Goal: Task Accomplishment & Management: Use online tool/utility

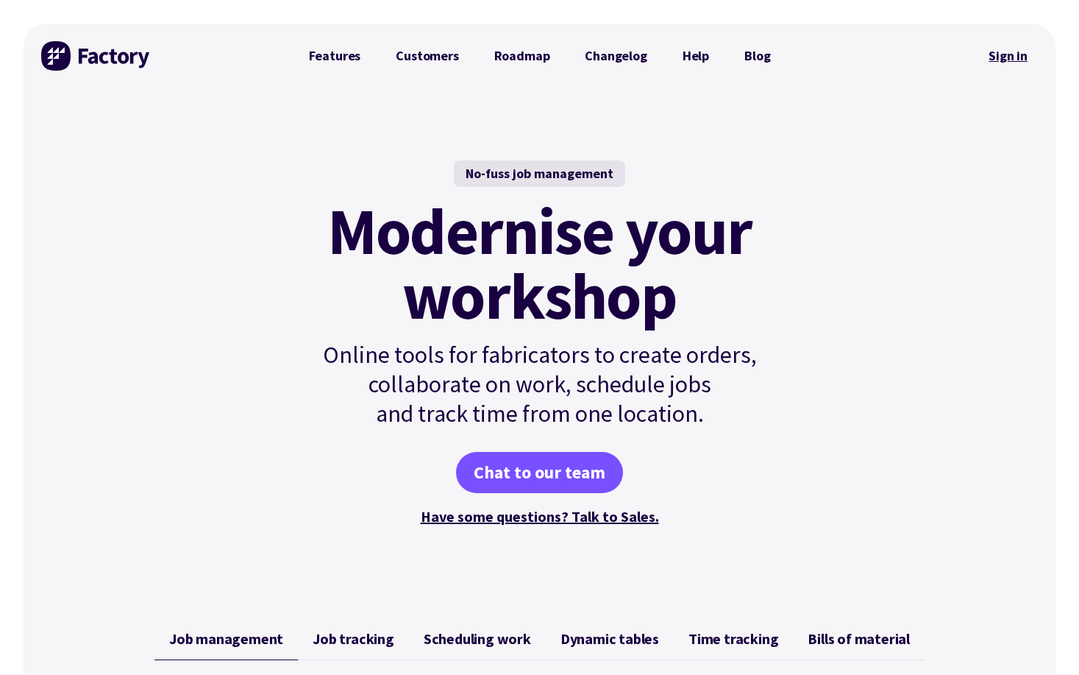
click at [989, 59] on link "Sign in" at bounding box center [1008, 56] width 60 height 34
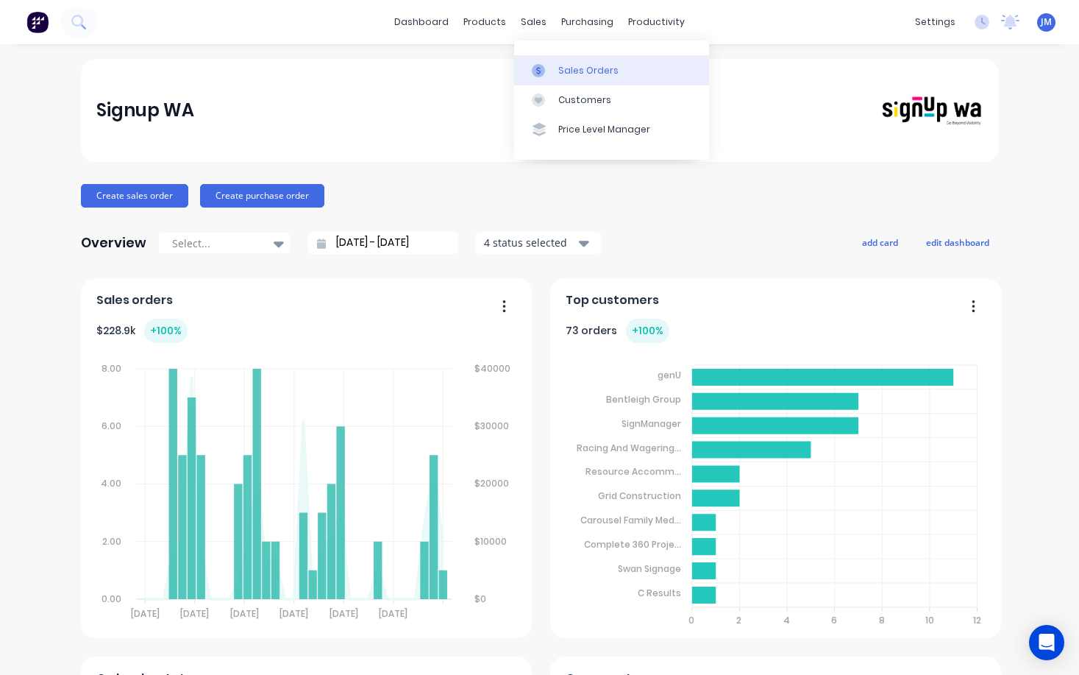
click at [572, 75] on div "Sales Orders" at bounding box center [588, 70] width 60 height 13
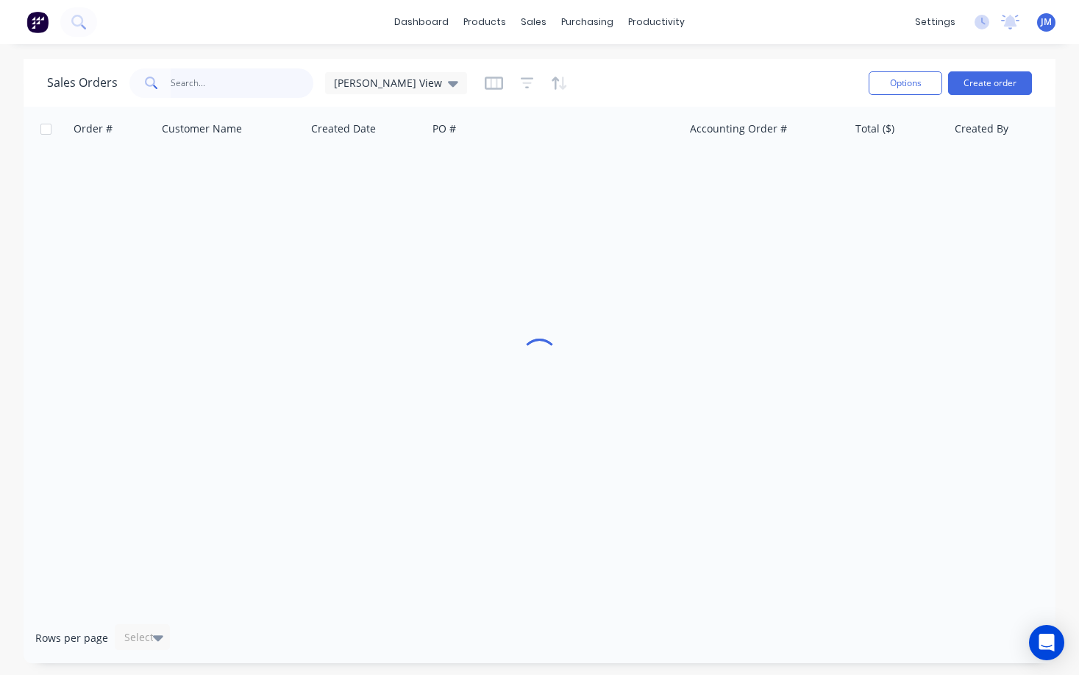
click at [214, 93] on input "text" at bounding box center [242, 82] width 143 height 29
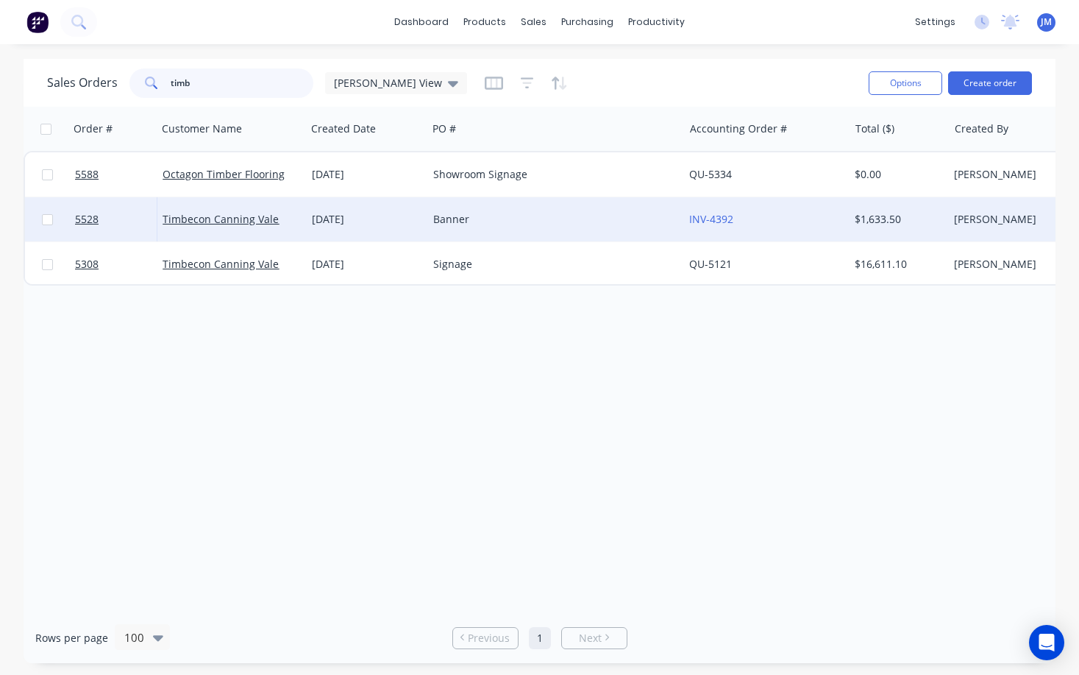
type input "timb"
click at [446, 221] on div "Banner" at bounding box center [549, 219] width 232 height 15
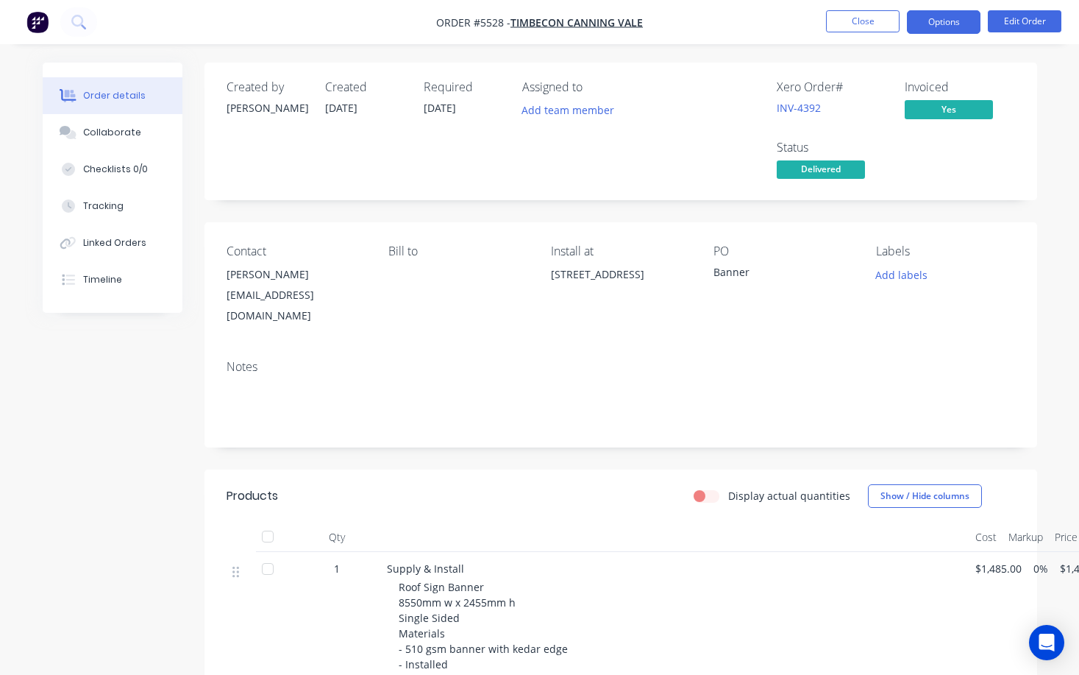
click at [946, 29] on button "Options" at bounding box center [944, 22] width 74 height 24
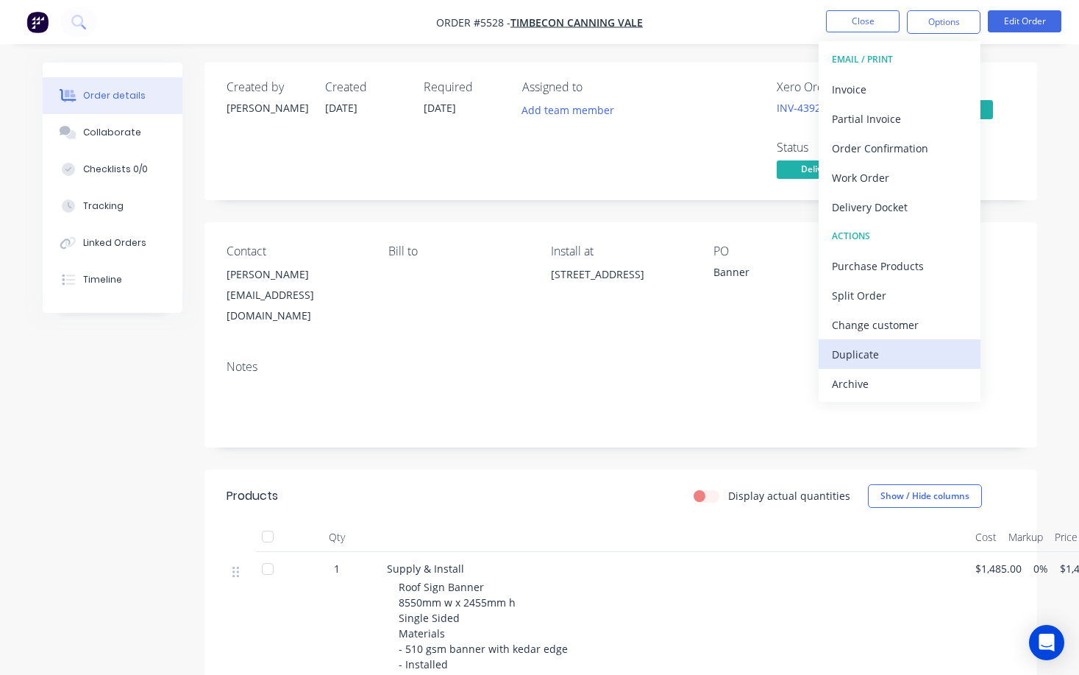
click at [890, 347] on div "Duplicate" at bounding box center [899, 354] width 135 height 21
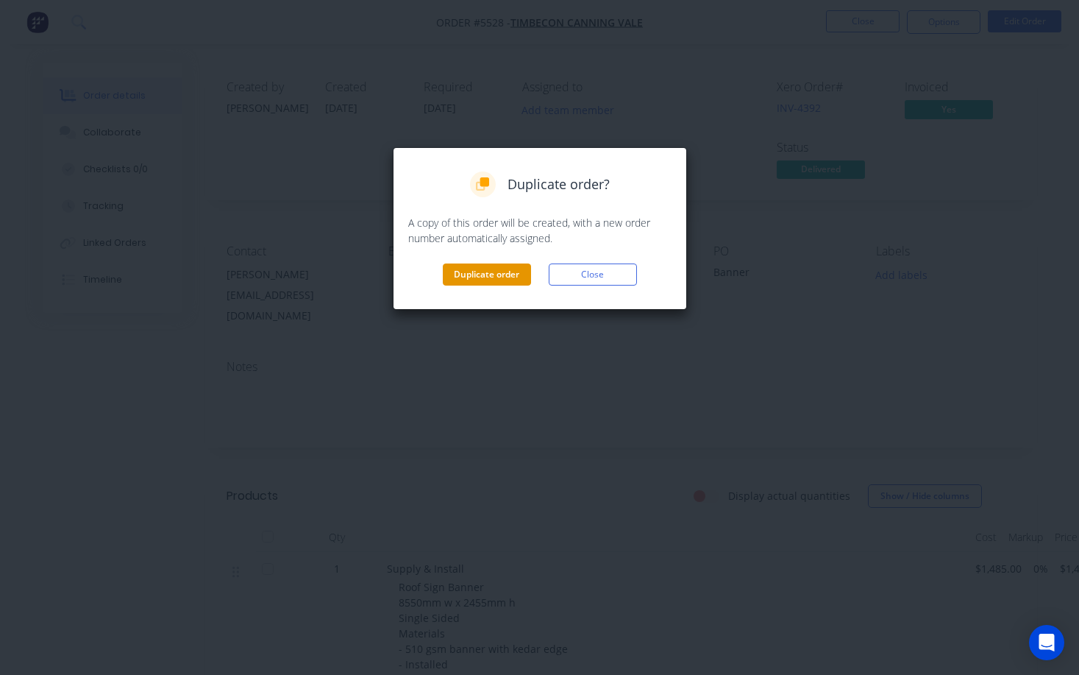
click at [518, 273] on button "Duplicate order" at bounding box center [487, 274] width 88 height 22
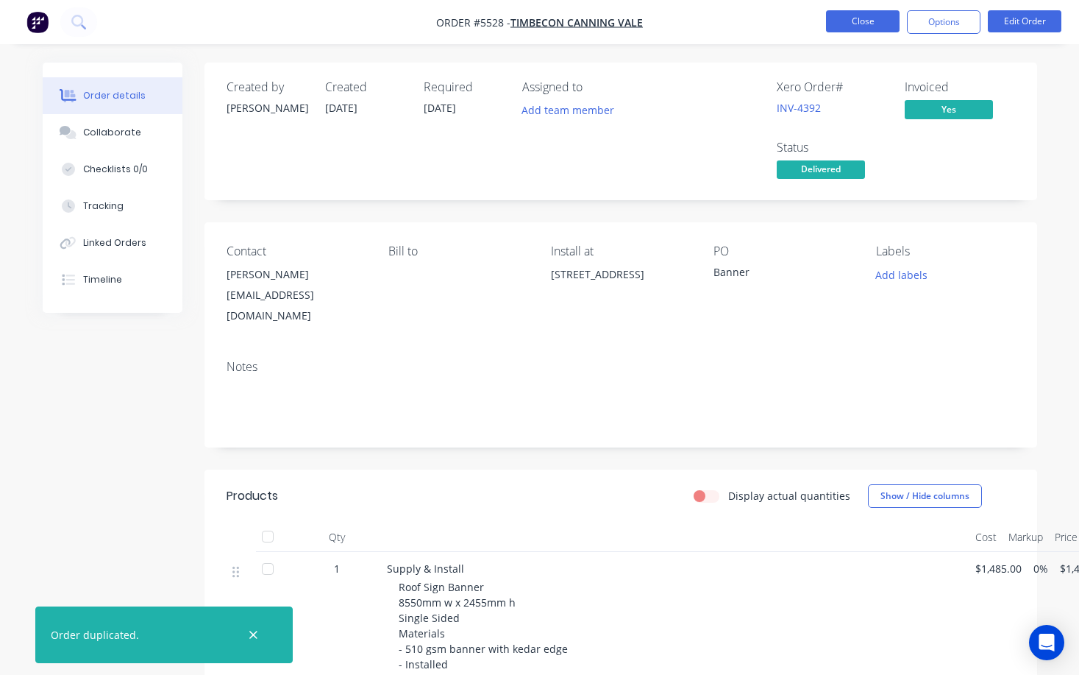
click at [861, 18] on button "Close" at bounding box center [863, 21] width 74 height 22
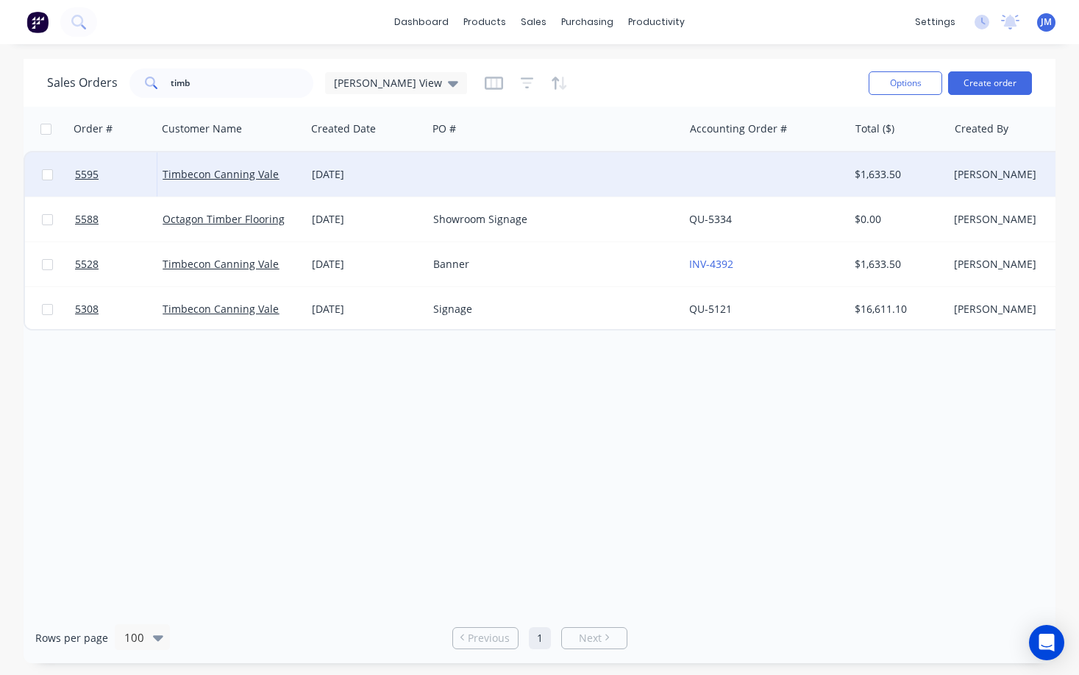
click at [484, 177] on div at bounding box center [555, 174] width 256 height 44
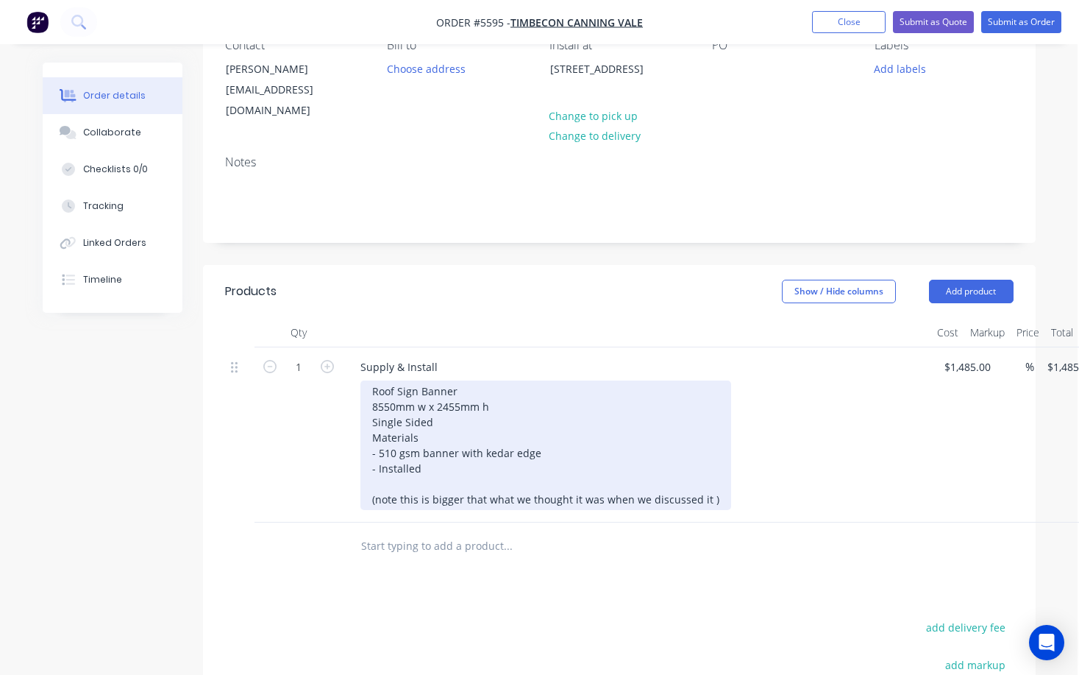
scroll to position [175, 1]
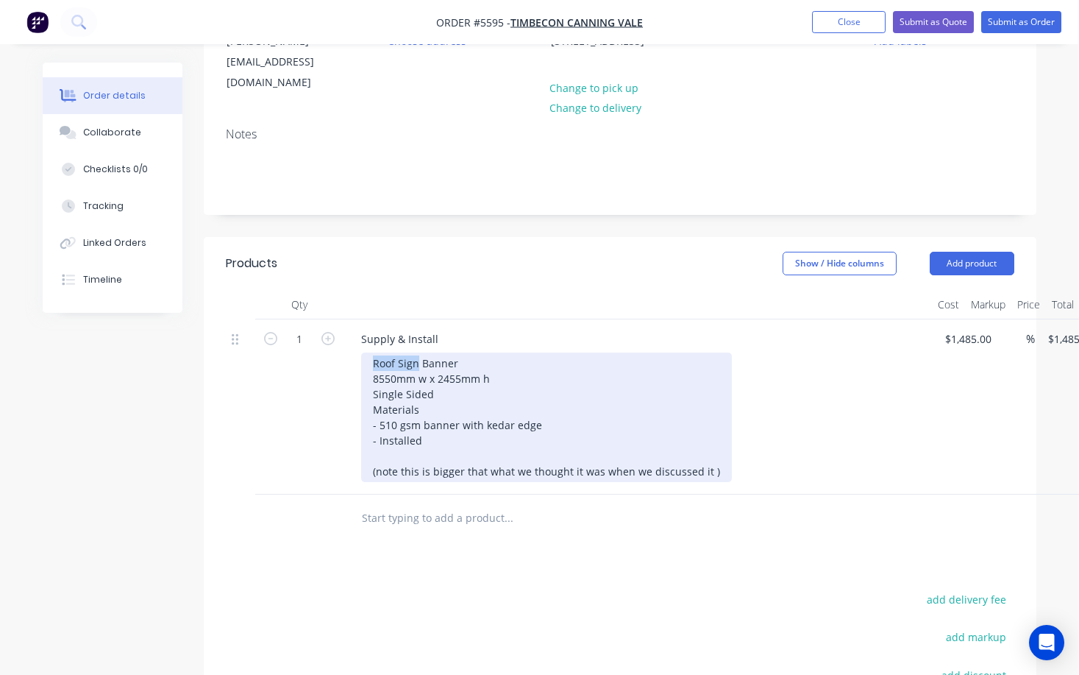
drag, startPoint x: 419, startPoint y: 347, endPoint x: 330, endPoint y: 348, distance: 88.3
click at [330, 348] on div "1 Supply & Install Roof Sign Banner 8550mm w x 2455mm h Single Sided Materials …" at bounding box center [620, 406] width 789 height 175
drag, startPoint x: 397, startPoint y: 359, endPoint x: 364, endPoint y: 364, distance: 32.8
click at [364, 364] on div "Banner 8550mm w x 2455mm h Single Sided Materials - 510 gsm banner with kedar e…" at bounding box center [546, 416] width 371 height 129
drag, startPoint x: 461, startPoint y: 360, endPoint x: 443, endPoint y: 360, distance: 17.7
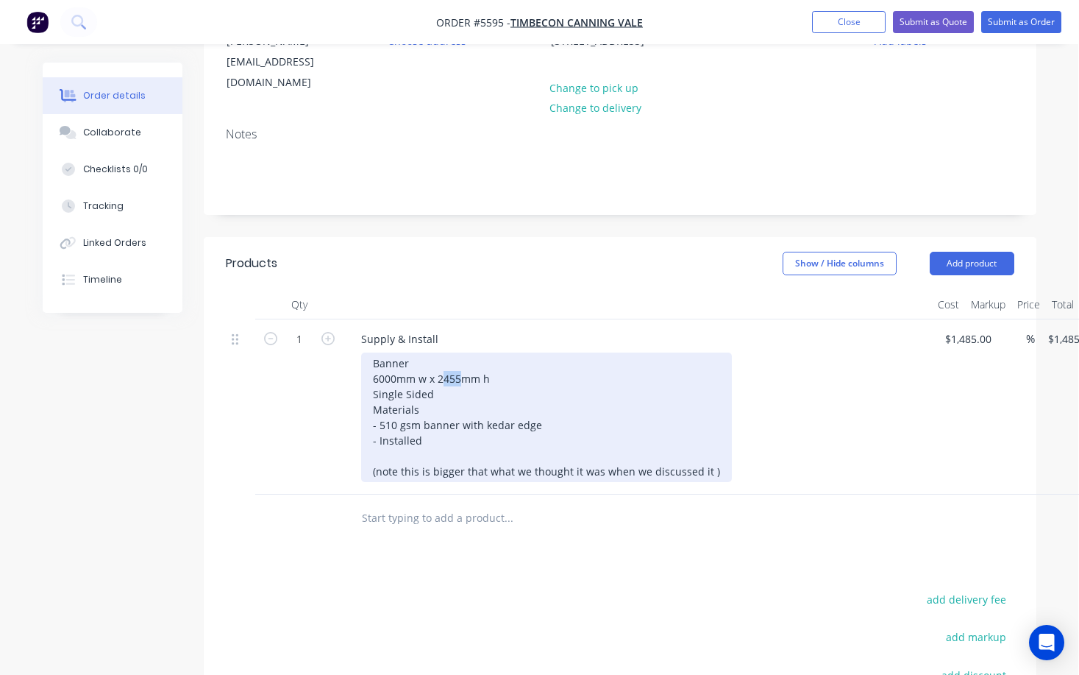
click at [443, 360] on div "Banner 6000mm w x 2455mm h Single Sided Materials - 510 gsm banner with kedar e…" at bounding box center [546, 416] width 371 height 129
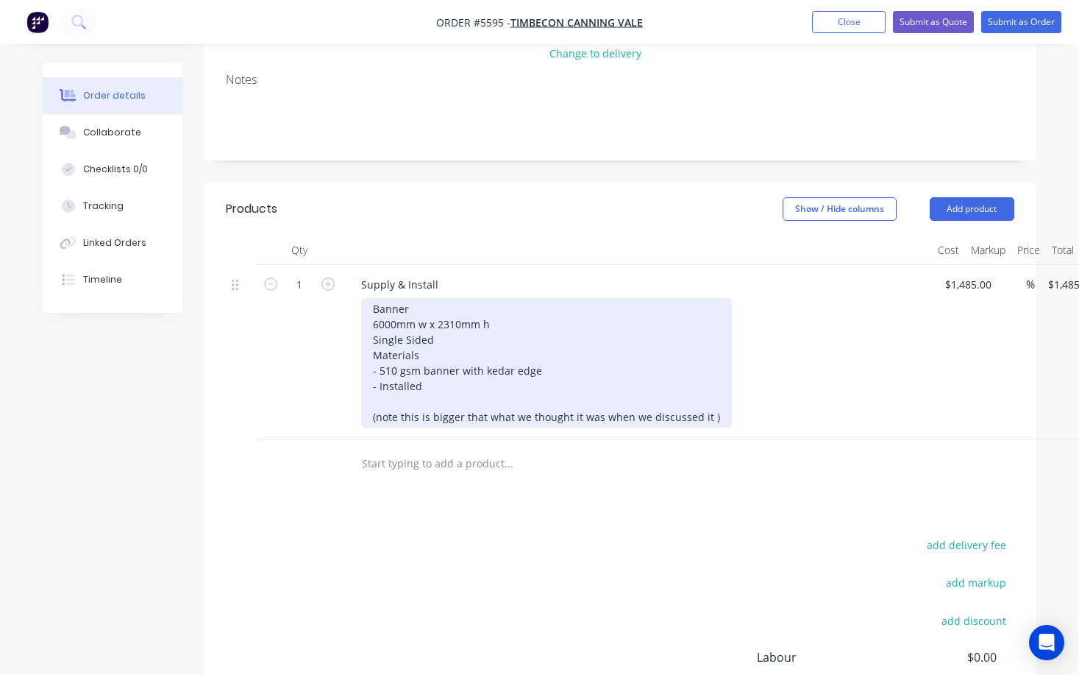
scroll to position [232, 1]
click at [372, 397] on div "Banner 6000mm w x 2310mm h Single Sided Materials - 510 gsm banner with kedar e…" at bounding box center [546, 359] width 371 height 129
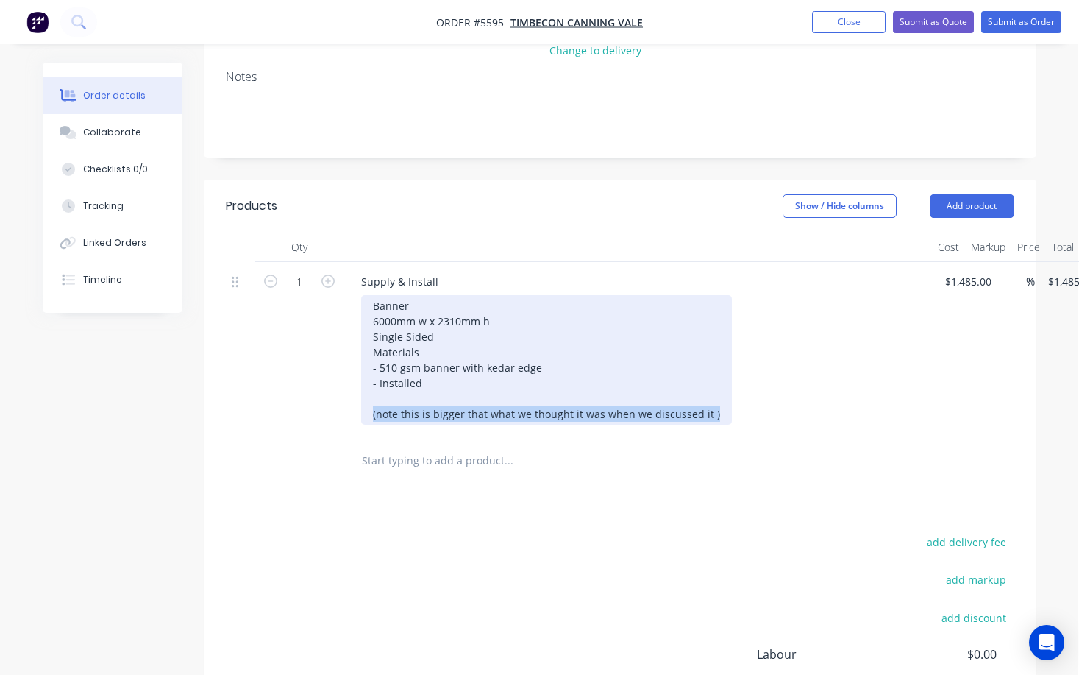
drag, startPoint x: 372, startPoint y: 397, endPoint x: 728, endPoint y: 397, distance: 355.3
click at [728, 397] on div "Banner 6000mm w x 2310mm h Single Sided Materials - 510 gsm banner with kedar e…" at bounding box center [643, 359] width 565 height 129
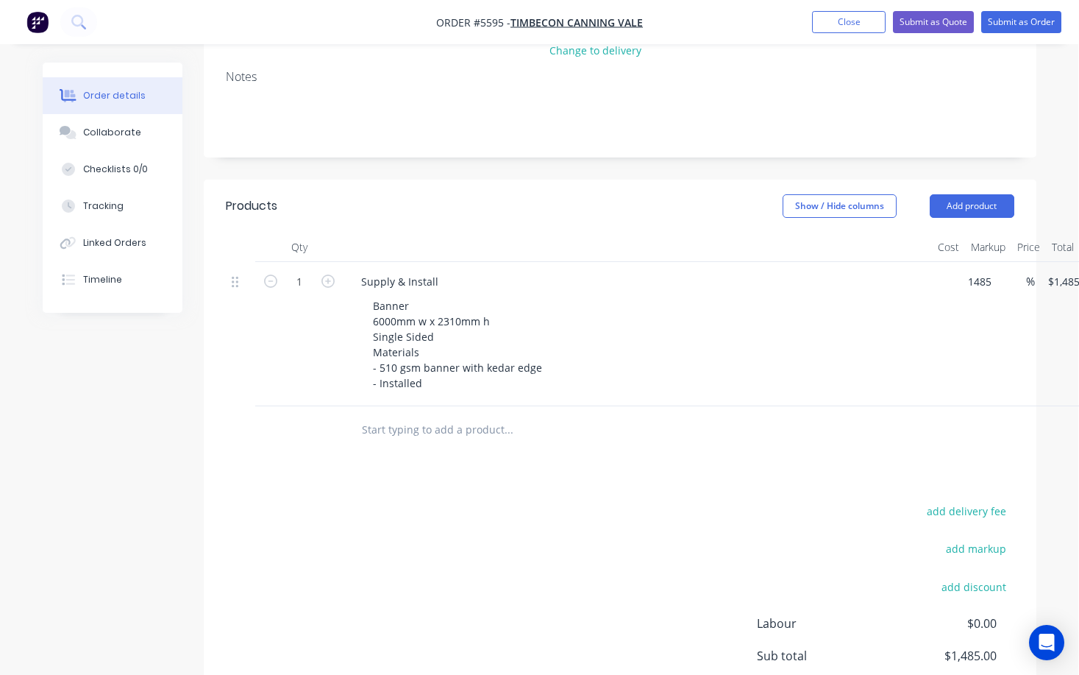
click at [975, 267] on div "1 Supply & Install Banner 6000mm w x 2310mm h Single Sided Materials - 510 gsm …" at bounding box center [620, 334] width 789 height 144
click at [950, 271] on input "1485" at bounding box center [959, 281] width 31 height 21
type input "$1,500.00"
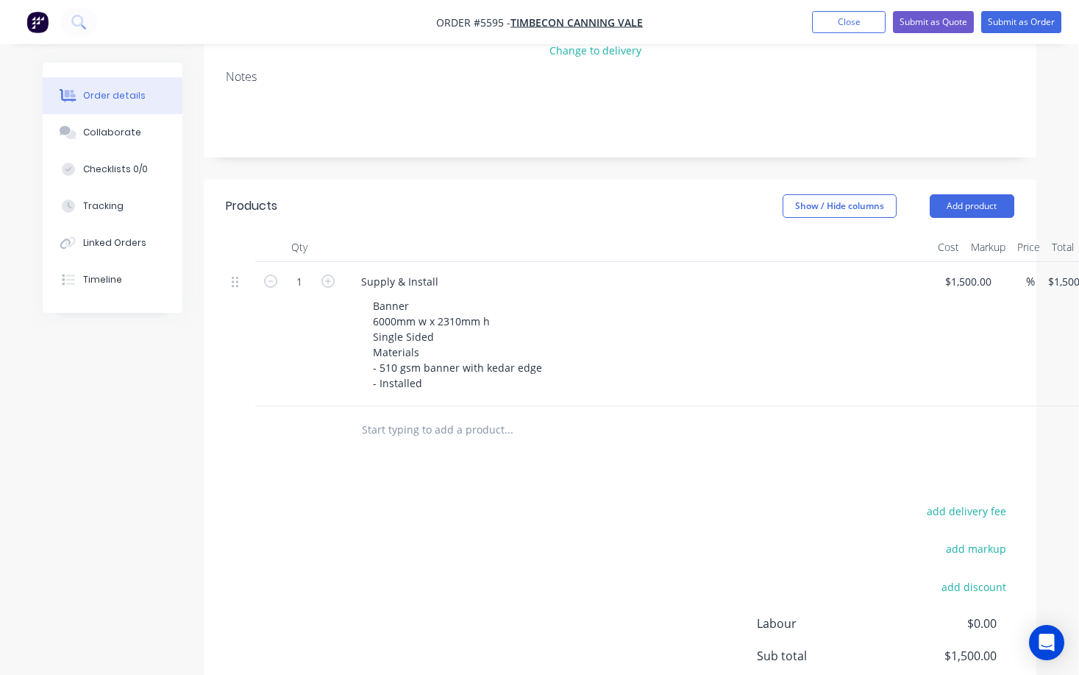
click at [782, 350] on div "Banner 6000mm w x 2310mm h Single Sided Materials - 510 gsm banner with kedar e…" at bounding box center [643, 344] width 565 height 99
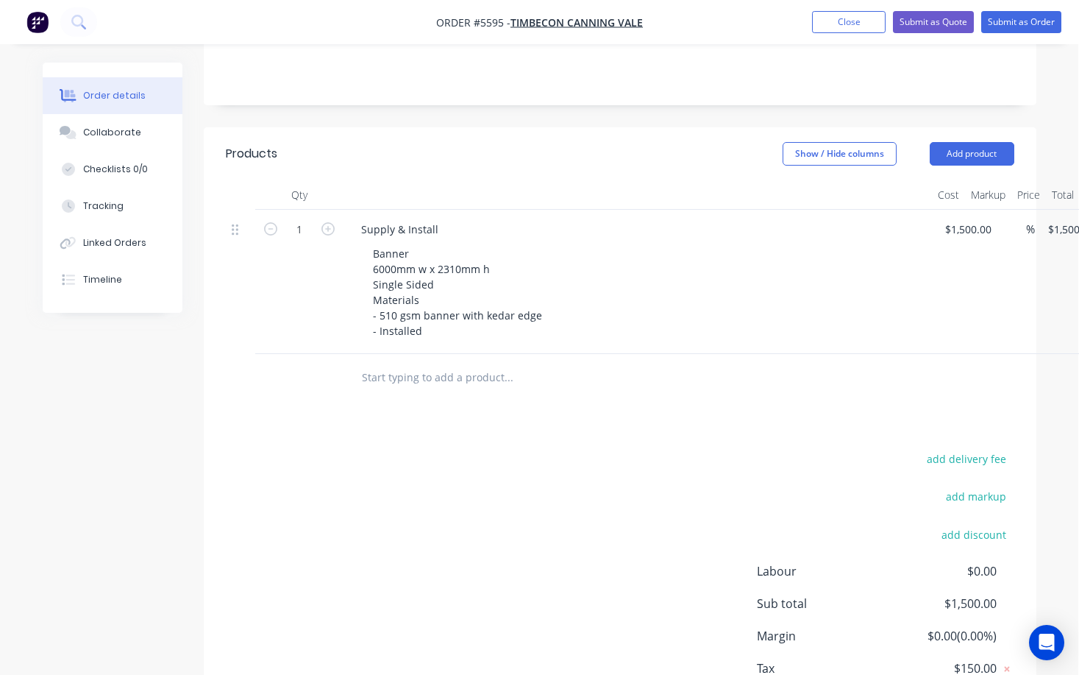
scroll to position [286, 0]
drag, startPoint x: 444, startPoint y: 213, endPoint x: 307, endPoint y: 213, distance: 137.6
click at [307, 213] on div "1 Supply & Install Banner 6000mm w x 2310mm h Single Sided Materials - 510 gsm …" at bounding box center [621, 280] width 789 height 144
click at [398, 361] on input "text" at bounding box center [509, 375] width 294 height 29
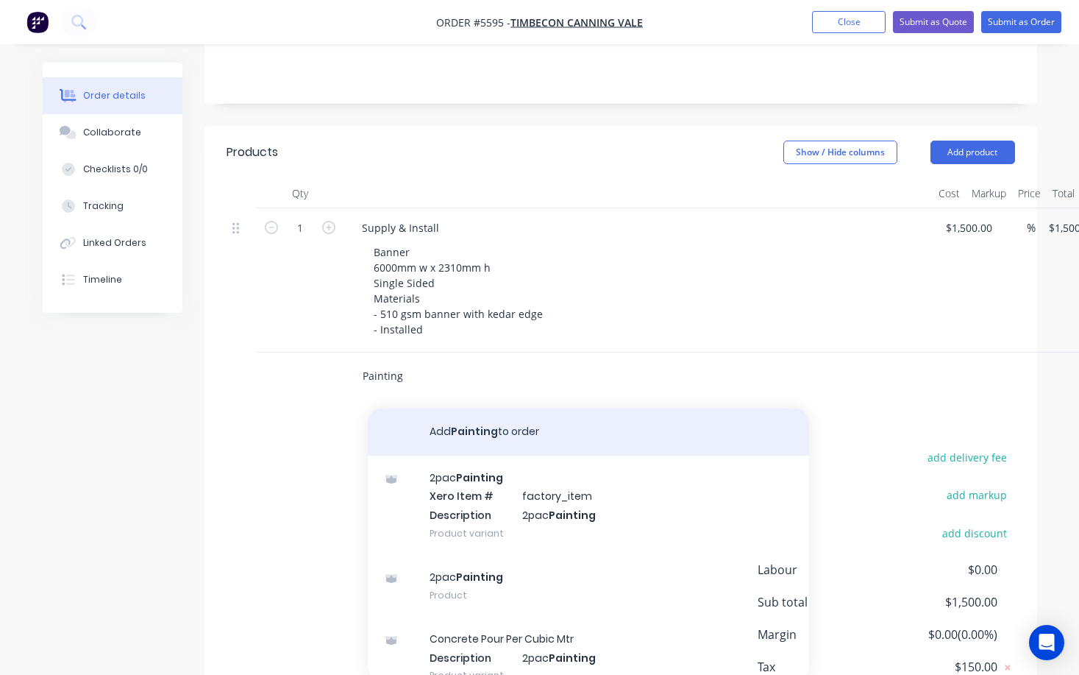
type input "Painting"
click at [475, 414] on button "Add Painting to order" at bounding box center [588, 431] width 441 height 47
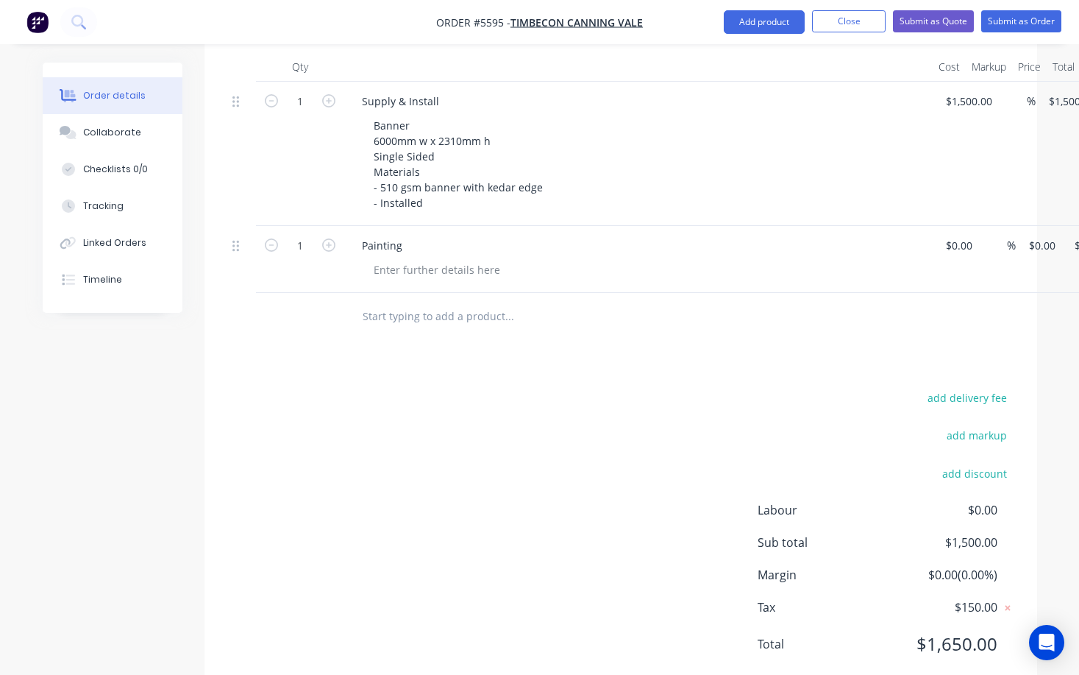
scroll to position [414, 0]
click at [950, 233] on input at bounding box center [962, 243] width 34 height 21
type input "$4,875.00"
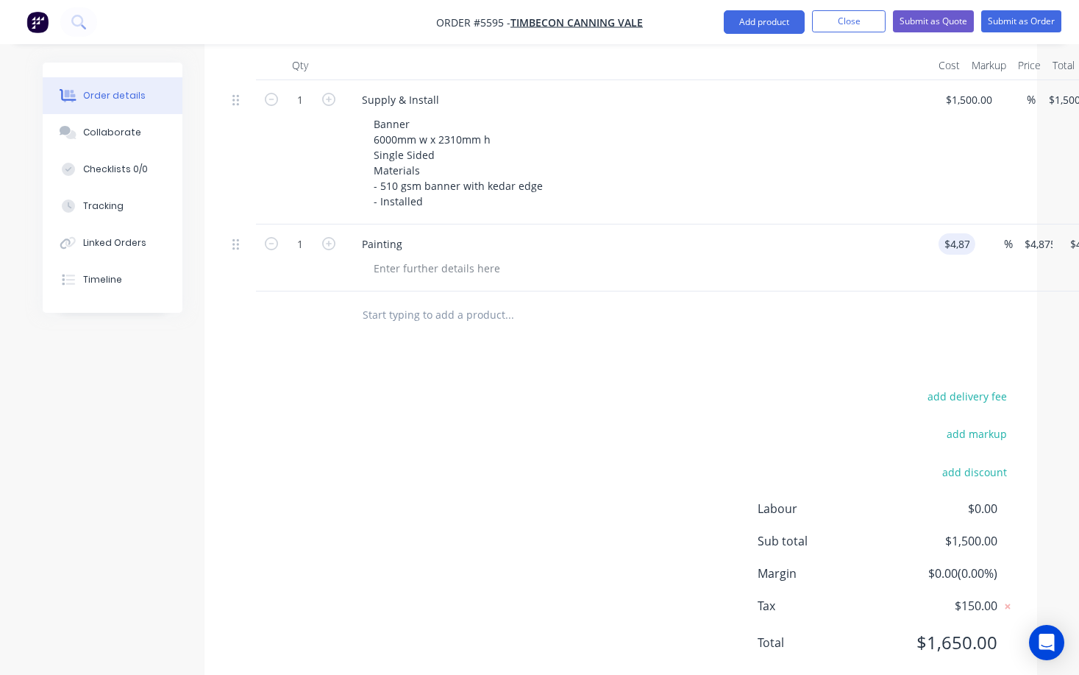
click at [792, 302] on div at bounding box center [609, 314] width 518 height 29
click at [431, 257] on div at bounding box center [437, 267] width 150 height 21
click at [392, 257] on div "Paint blue brick" at bounding box center [412, 267] width 101 height 21
click at [449, 257] on div "Spray blue brick" at bounding box center [414, 267] width 104 height 21
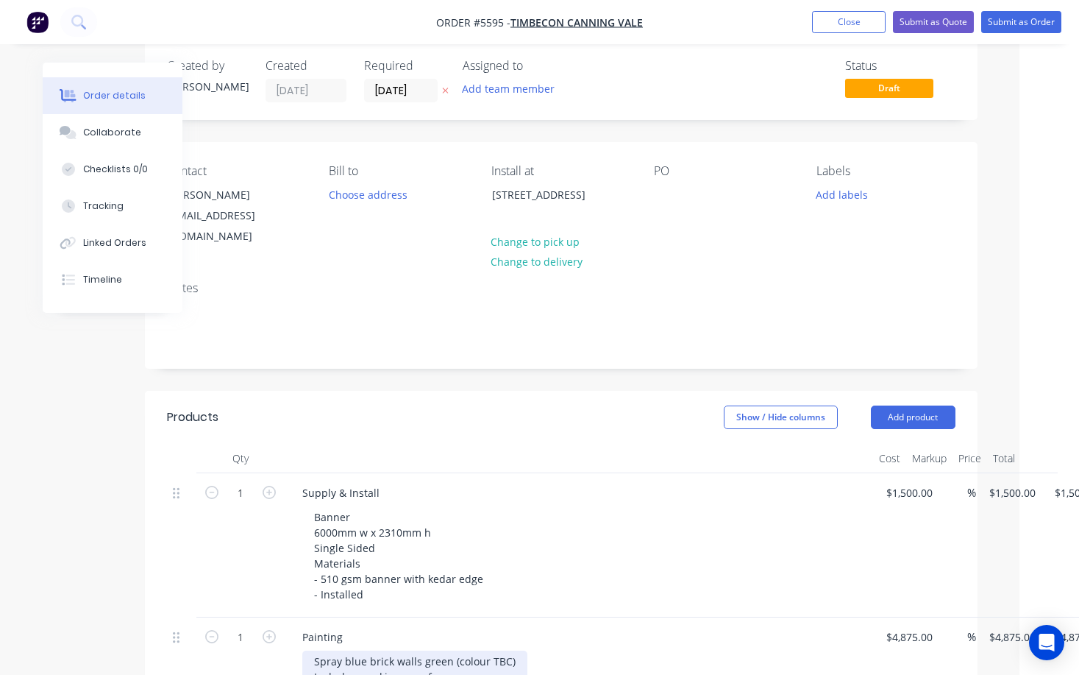
scroll to position [30, 60]
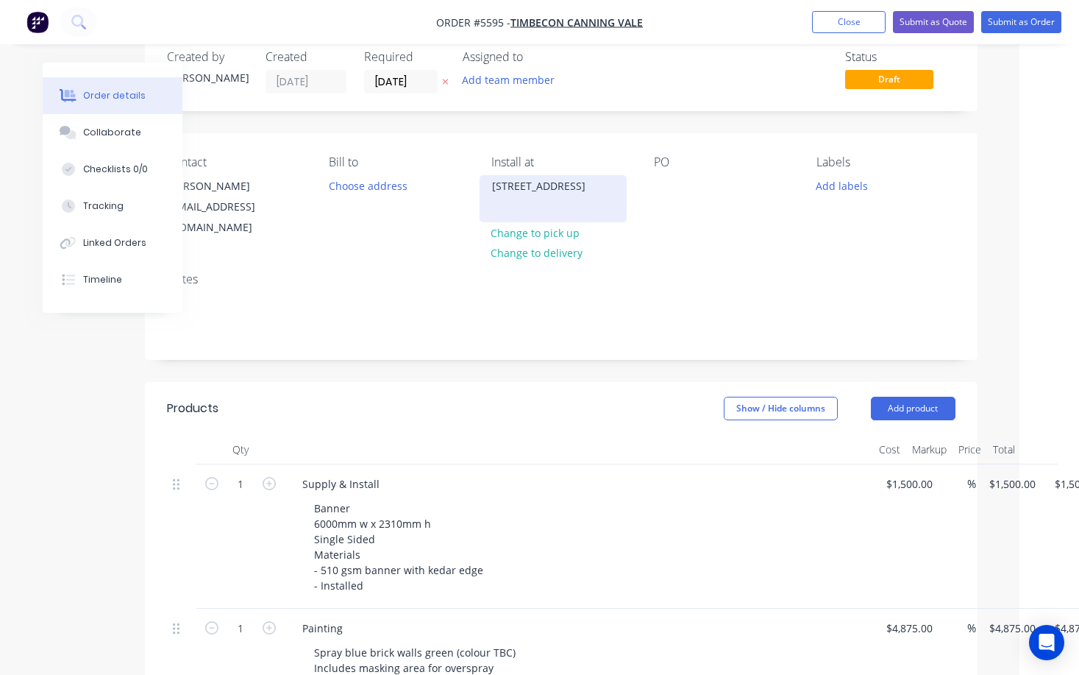
click at [544, 196] on div "[STREET_ADDRESS]" at bounding box center [553, 186] width 122 height 21
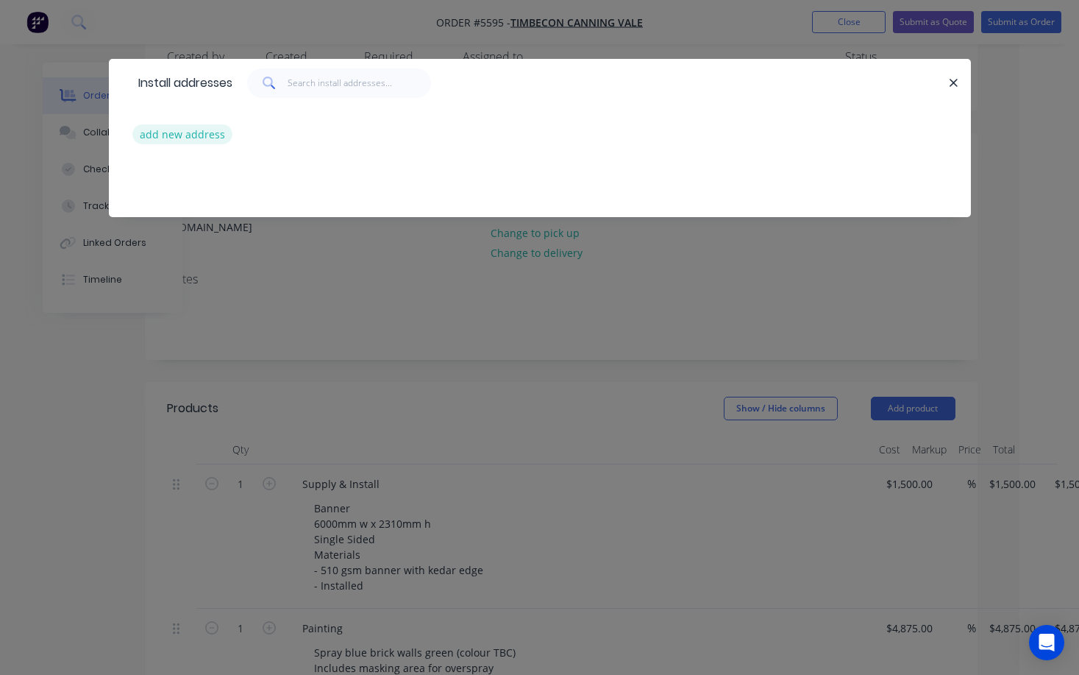
click at [186, 132] on button "add new address" at bounding box center [182, 134] width 101 height 20
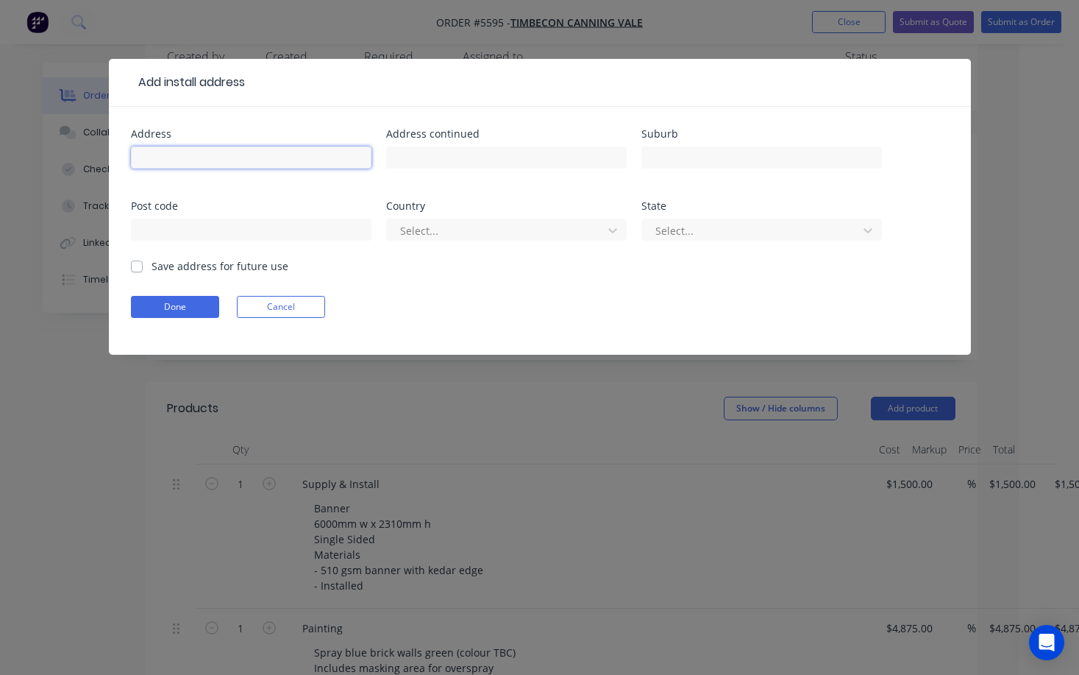
paste input "[STREET_ADDRESS]"
type input "[STREET_ADDRESS]"
click at [193, 302] on button "Done" at bounding box center [175, 307] width 88 height 22
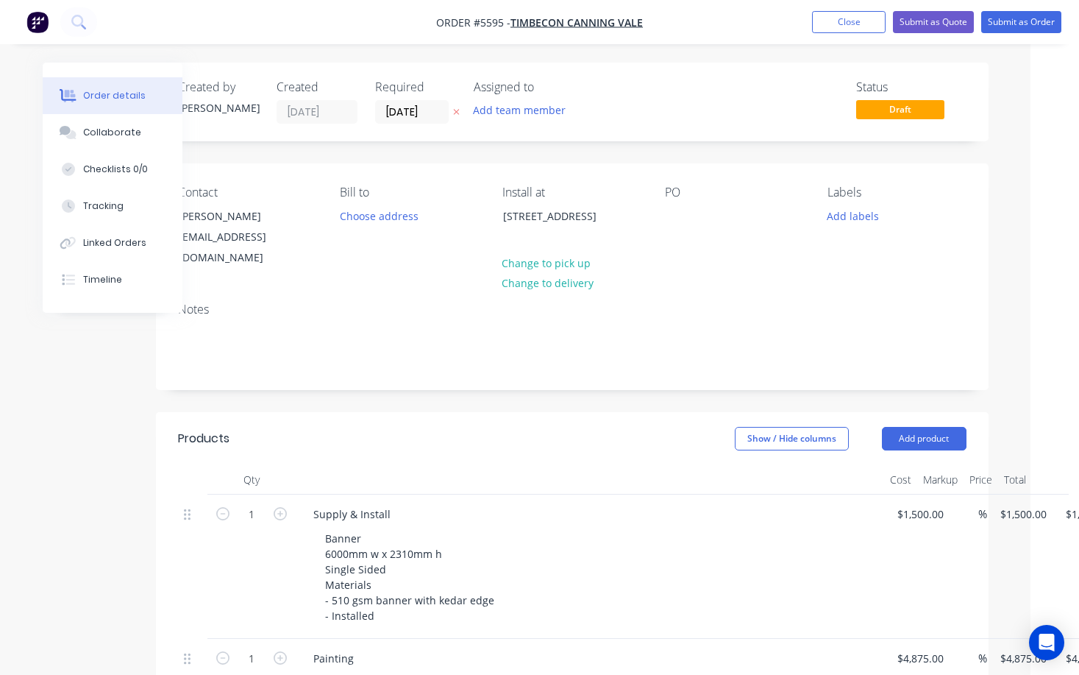
scroll to position [0, 49]
click at [667, 211] on div at bounding box center [677, 215] width 24 height 21
click at [946, 23] on button "Submit as Quote" at bounding box center [933, 22] width 81 height 22
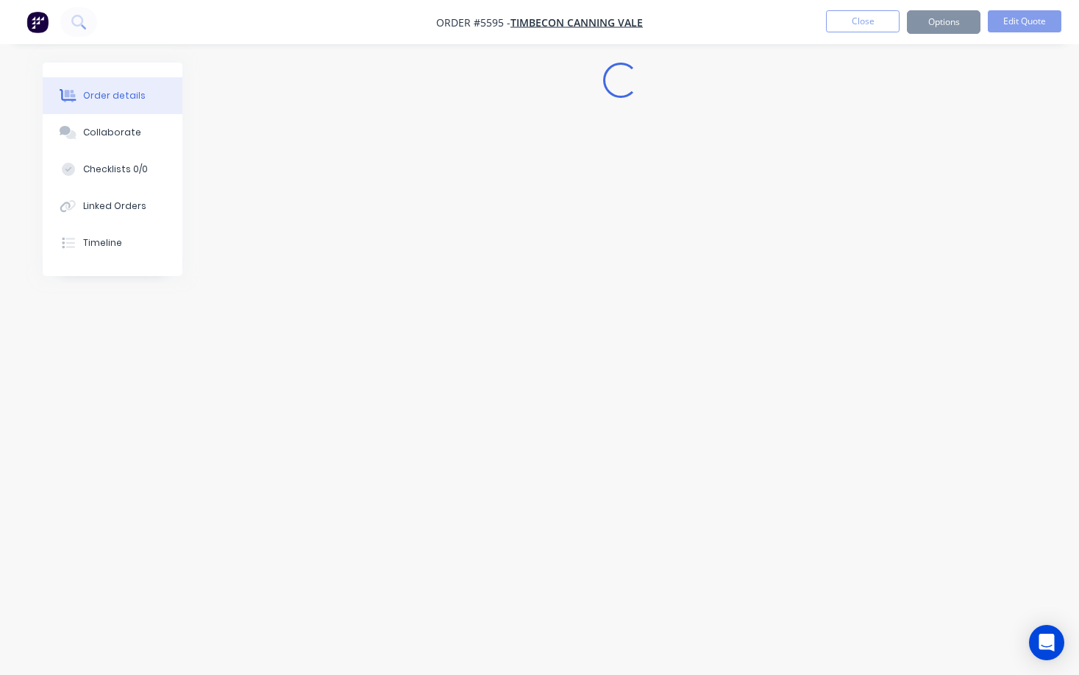
scroll to position [0, 0]
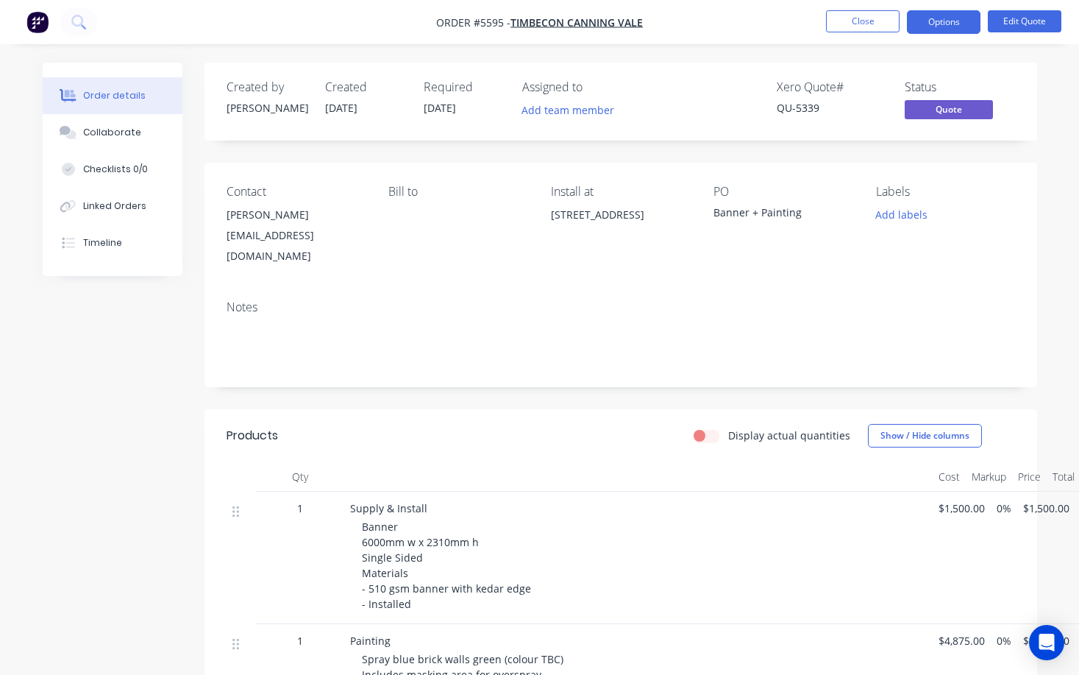
click at [946, 23] on button "Options" at bounding box center [944, 22] width 74 height 24
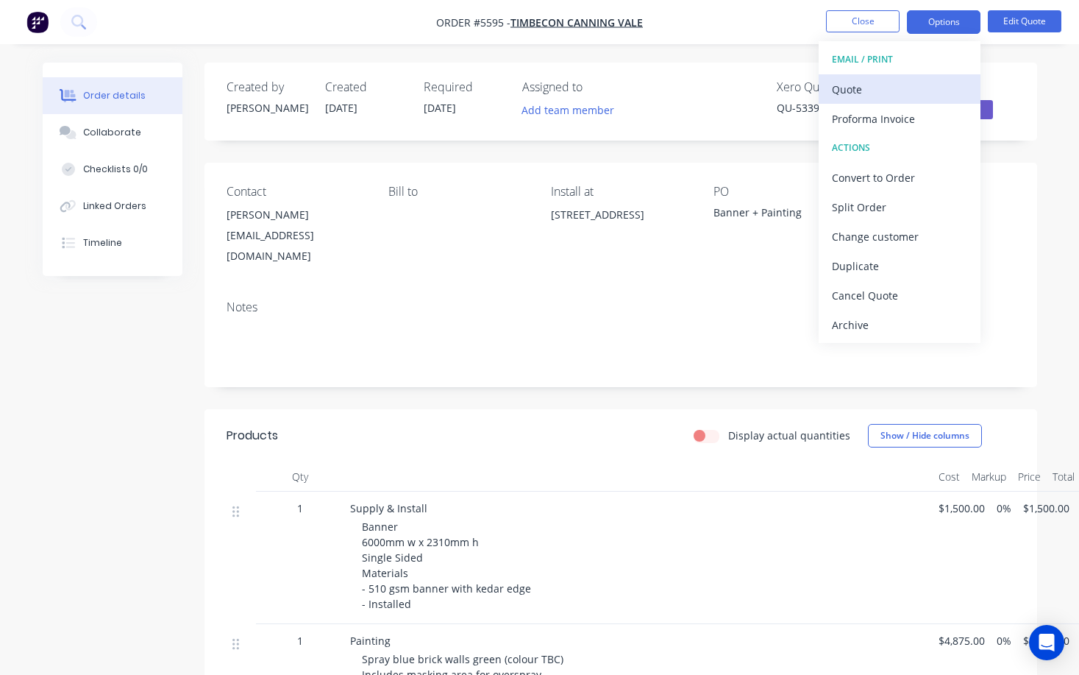
click at [915, 84] on div "Quote" at bounding box center [899, 89] width 135 height 21
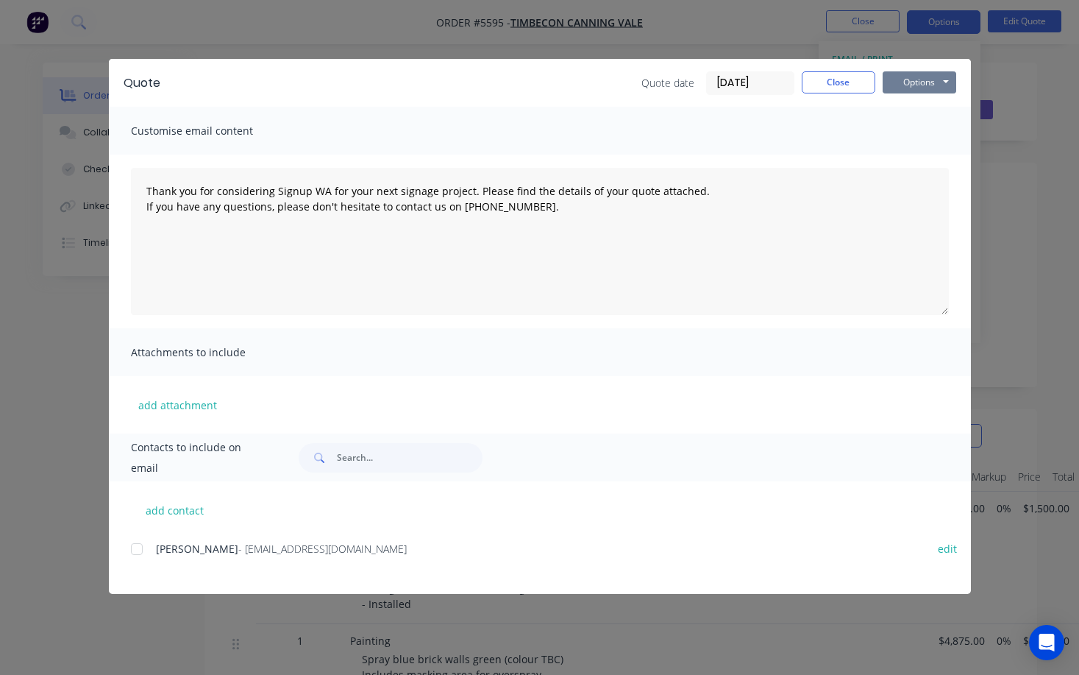
click at [939, 77] on button "Options" at bounding box center [920, 82] width 74 height 22
click at [939, 133] on button "Print" at bounding box center [930, 133] width 94 height 24
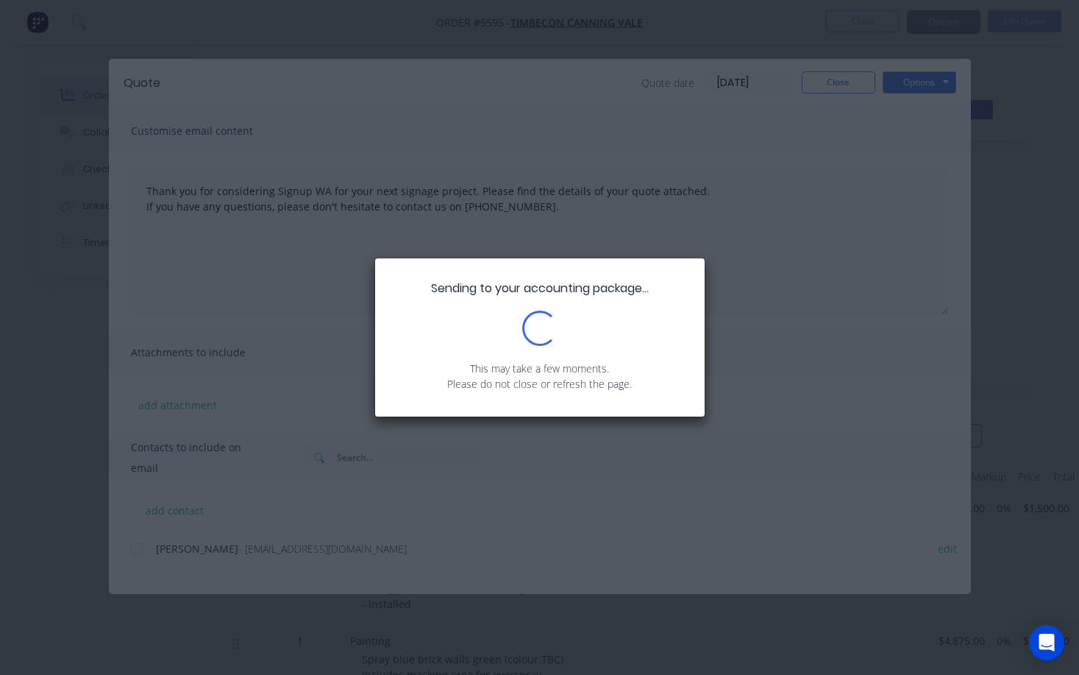
type textarea "Thank you for considering Signup WA for your next signage project. Please find …"
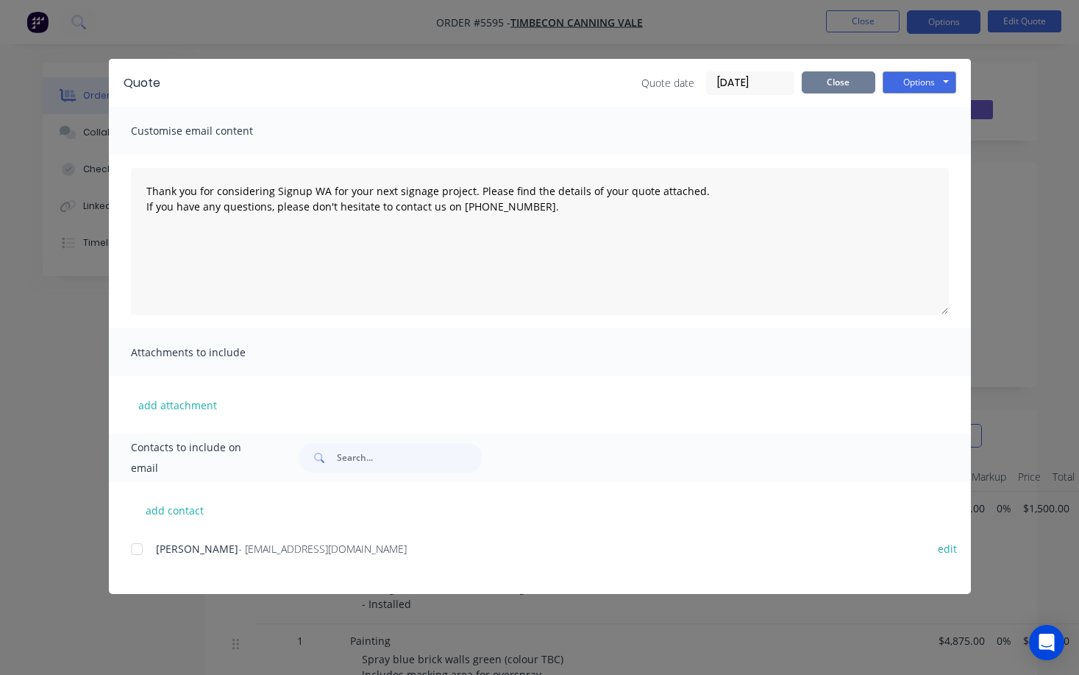
click at [843, 80] on button "Close" at bounding box center [839, 82] width 74 height 22
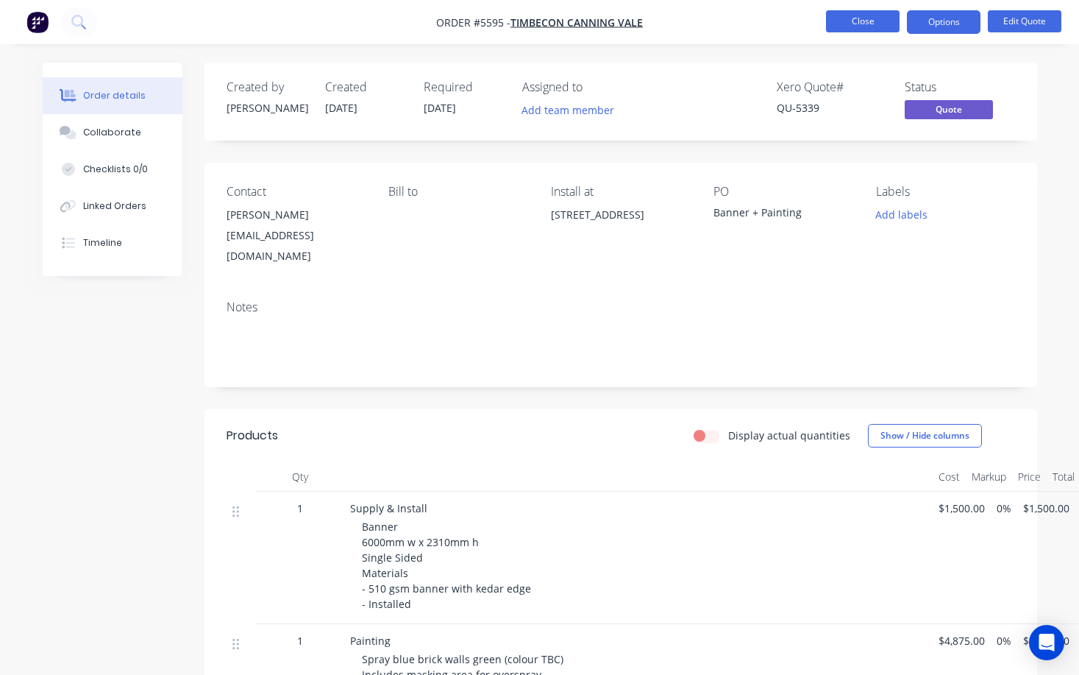
click at [857, 19] on button "Close" at bounding box center [863, 21] width 74 height 22
